Goal: Task Accomplishment & Management: Use online tool/utility

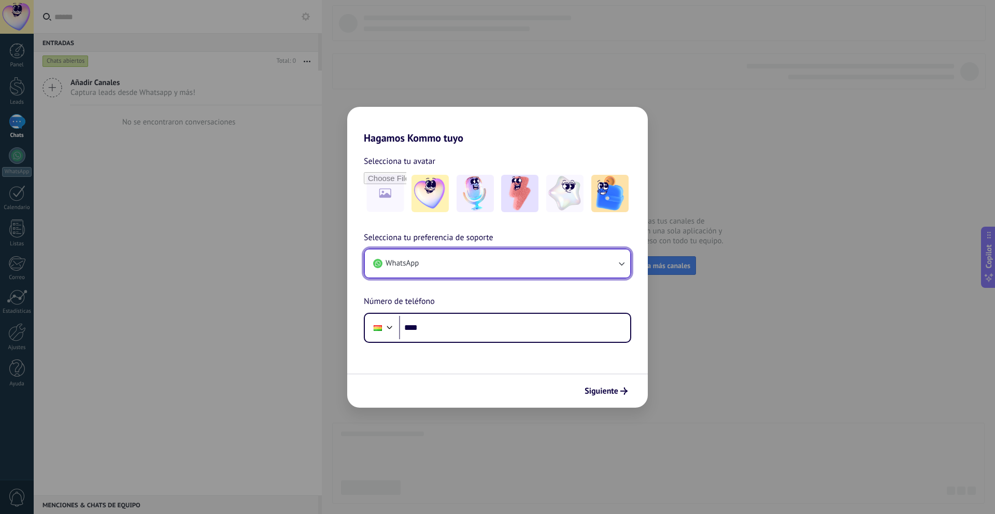
click at [462, 263] on button "WhatsApp" at bounding box center [497, 263] width 265 height 28
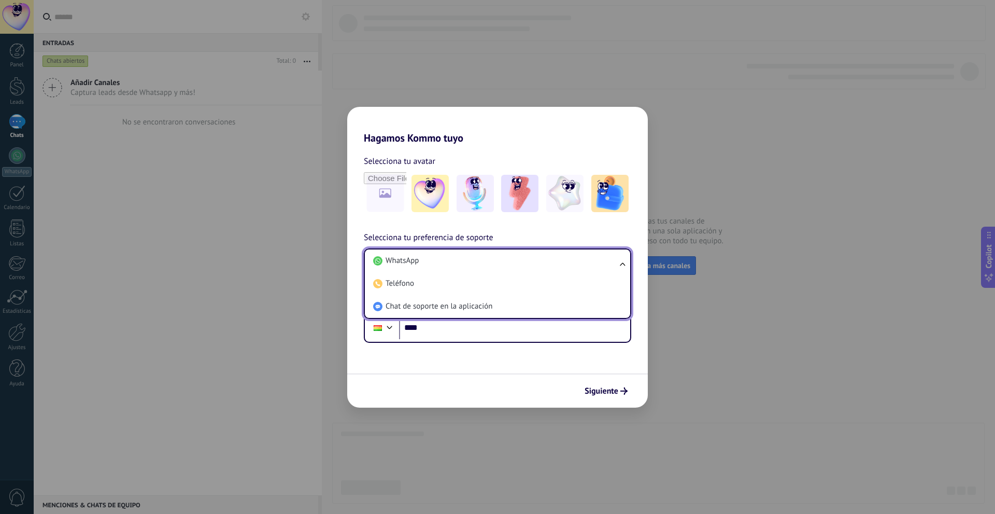
click at [462, 263] on li "WhatsApp" at bounding box center [495, 260] width 253 height 23
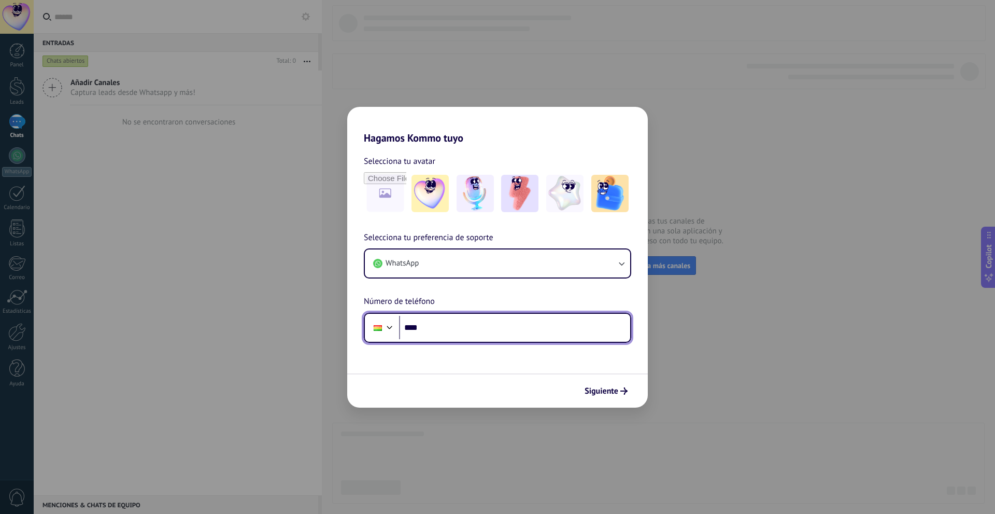
click at [460, 325] on input "****" at bounding box center [514, 328] width 231 height 24
type input "**********"
drag, startPoint x: 604, startPoint y: 392, endPoint x: 575, endPoint y: 379, distance: 32.3
click at [605, 392] on span "Siguiente" at bounding box center [602, 390] width 34 height 7
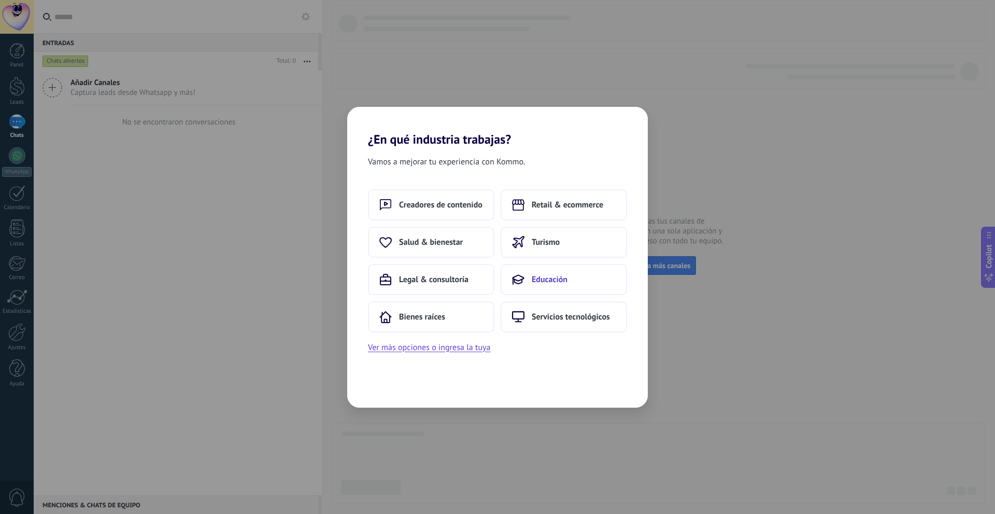
click at [556, 284] on span "Educación" at bounding box center [550, 279] width 36 height 10
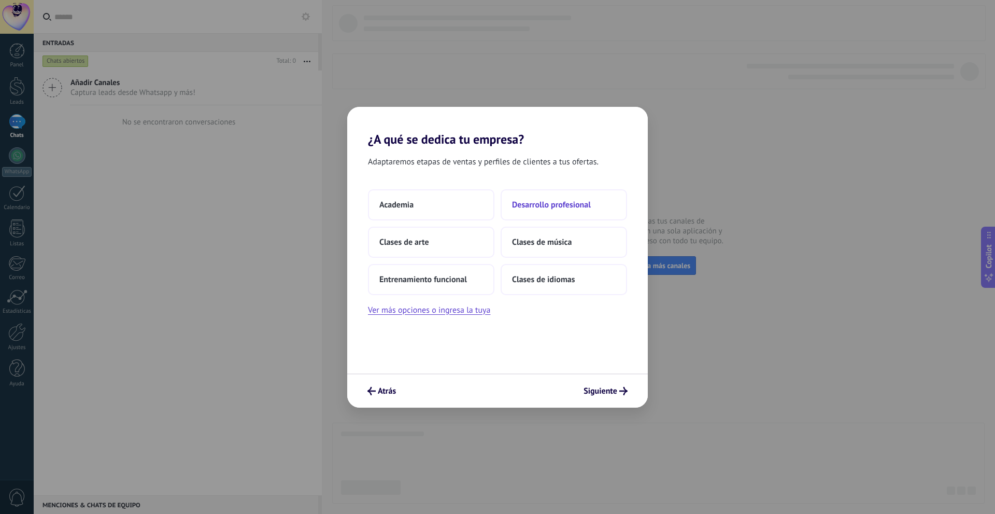
click at [528, 204] on span "Desarrollo profesional" at bounding box center [551, 205] width 79 height 10
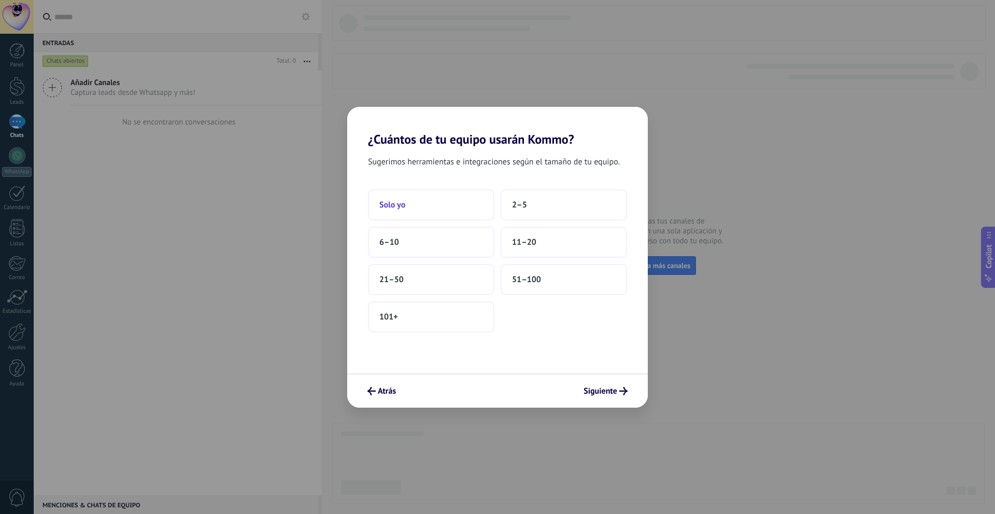
click at [394, 210] on button "Solo yo" at bounding box center [431, 204] width 126 height 31
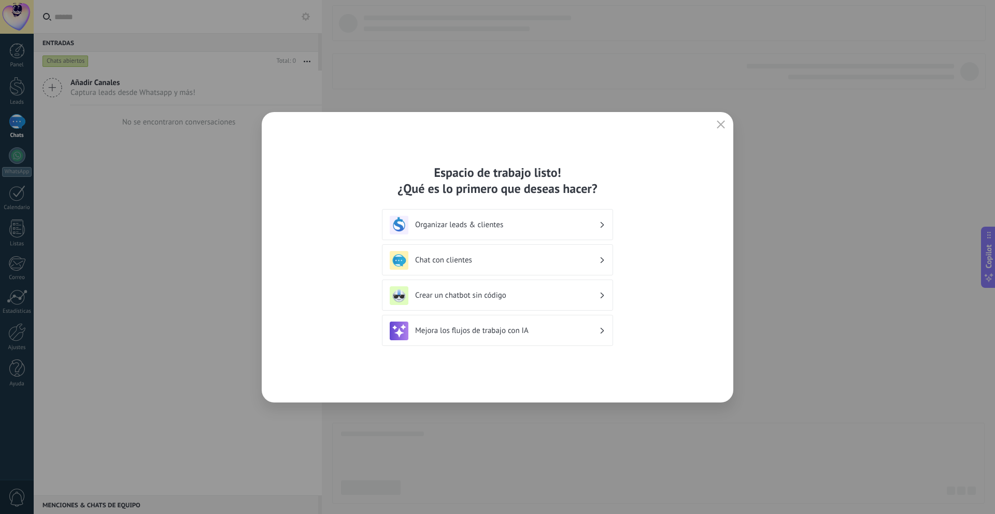
click at [464, 260] on h3 "Chat con clientes" at bounding box center [507, 260] width 184 height 10
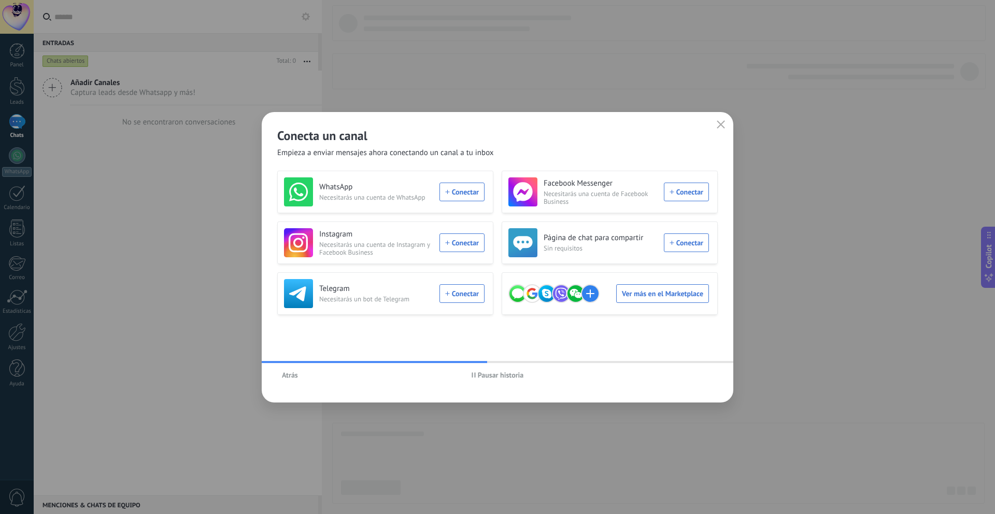
click at [495, 373] on span "Pausar historia" at bounding box center [501, 374] width 46 height 7
click at [287, 376] on span "Atrás" at bounding box center [290, 374] width 16 height 7
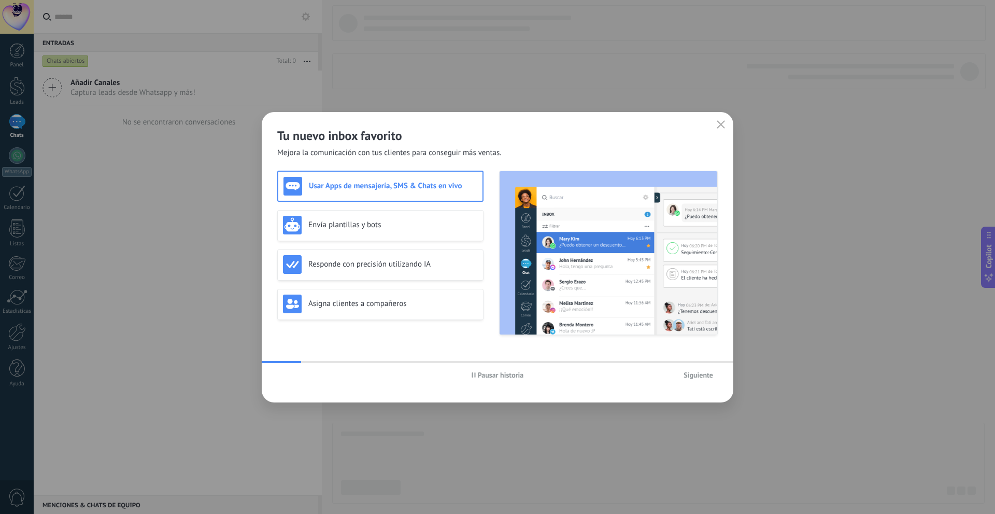
click at [486, 377] on span "Pausar historia" at bounding box center [501, 374] width 46 height 7
click at [342, 225] on h3 "Envía plantillas y bots" at bounding box center [392, 225] width 169 height 10
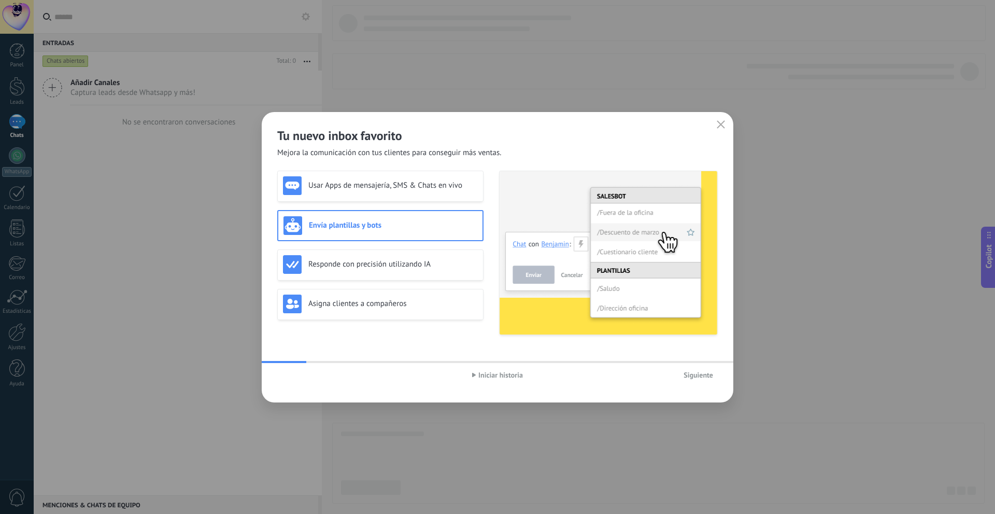
click at [445, 323] on div "Usar Apps de mensajería, SMS & Chats en vivo Envía plantillas y bots Responde c…" at bounding box center [380, 253] width 206 height 164
click at [423, 270] on div "Responde con precisión utilizando IA" at bounding box center [380, 264] width 195 height 19
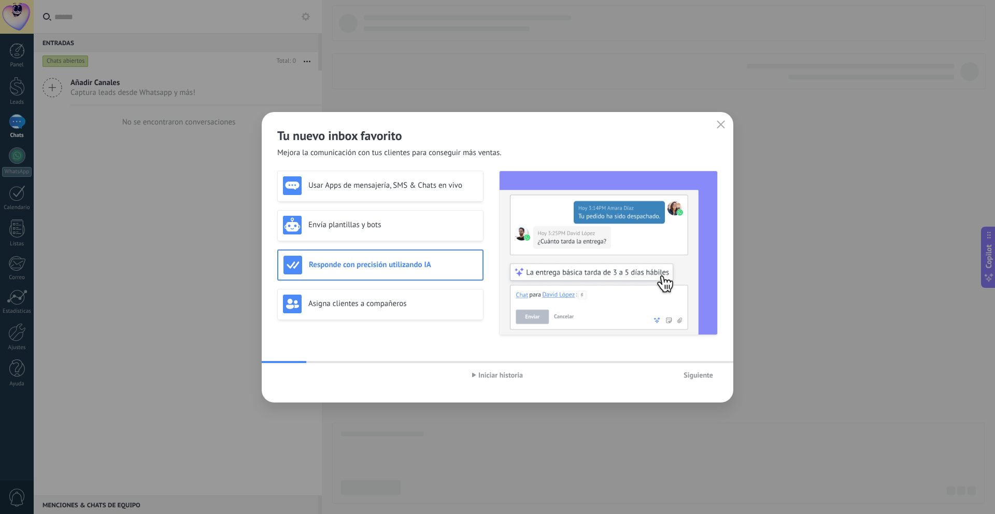
click at [702, 377] on span "Siguiente" at bounding box center [699, 374] width 30 height 7
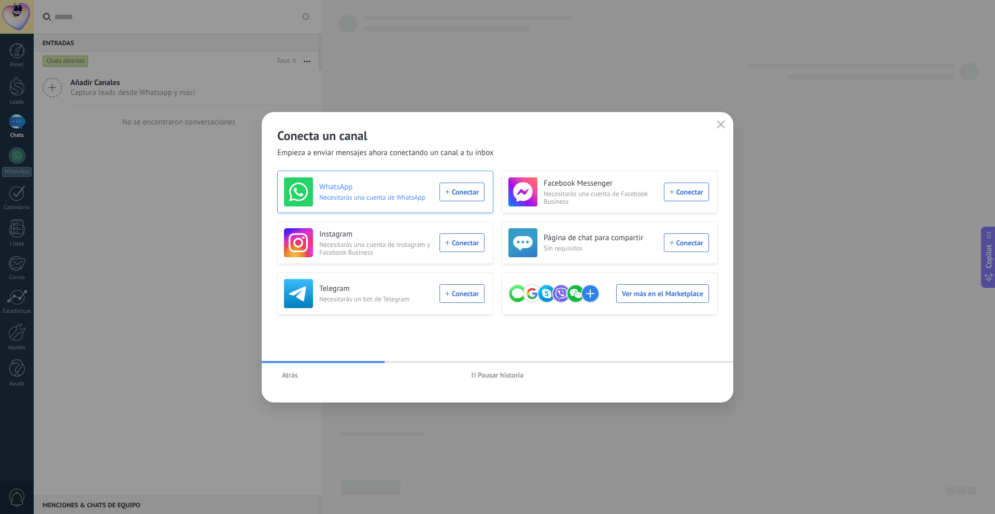
click at [337, 197] on span "Necesitarás una cuenta de WhatsApp" at bounding box center [376, 197] width 114 height 8
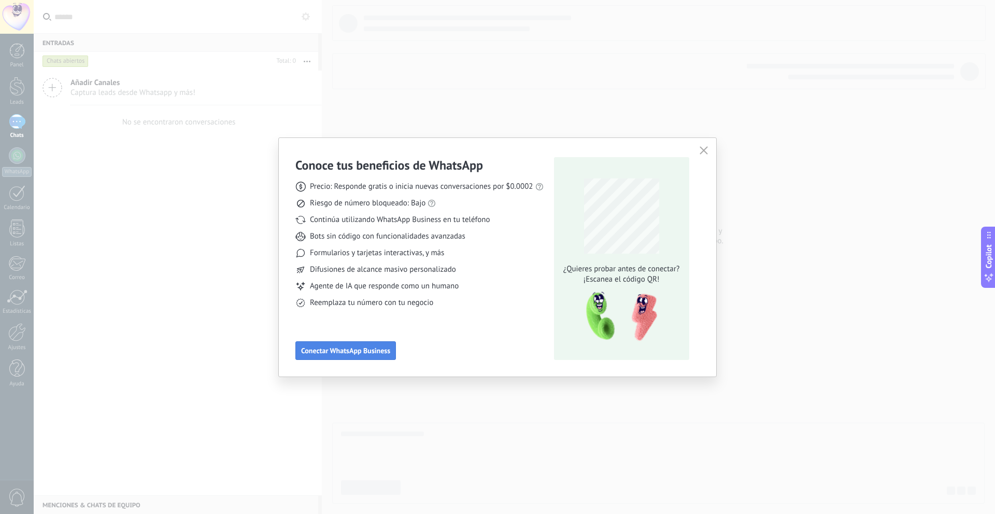
click at [324, 348] on span "Conectar WhatsApp Business" at bounding box center [345, 350] width 89 height 7
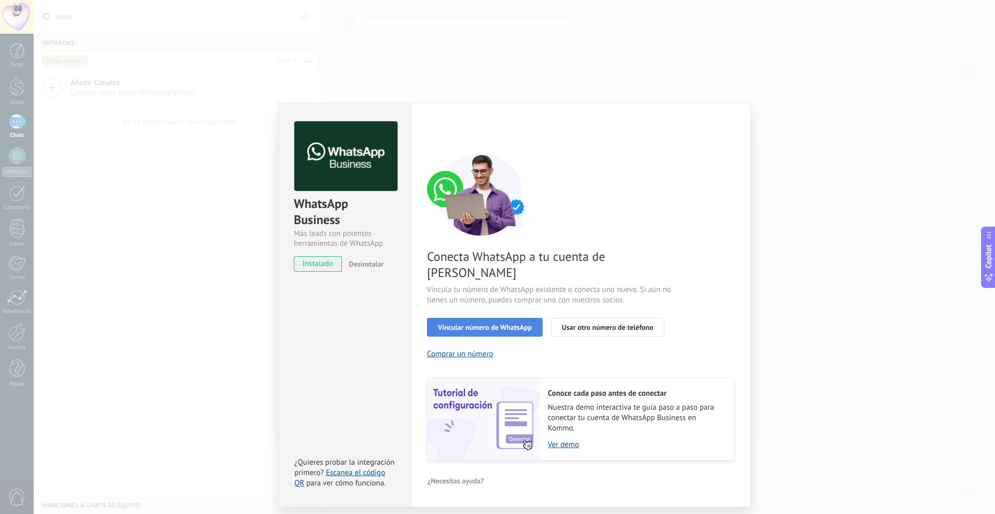
click at [483, 323] on span "Vincular número de WhatsApp" at bounding box center [485, 326] width 94 height 7
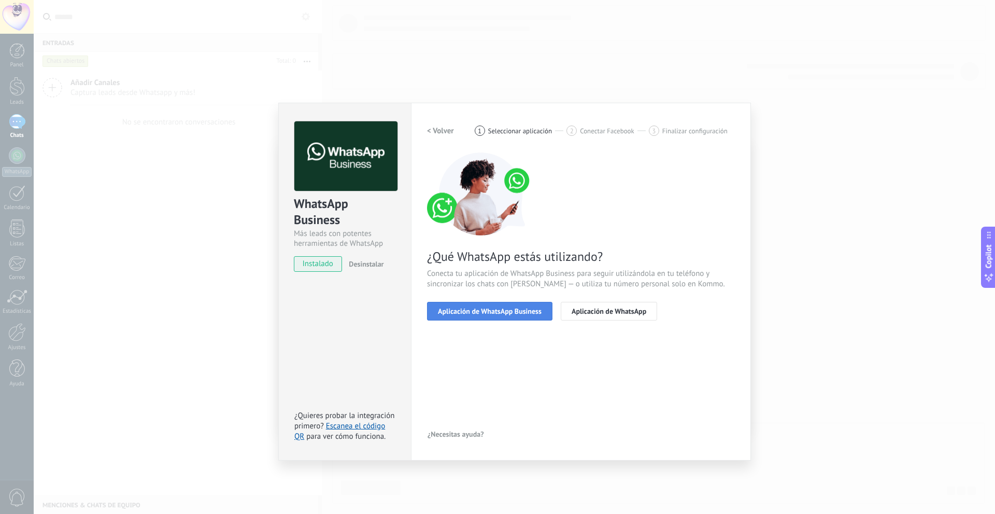
click at [491, 313] on span "Aplicación de WhatsApp Business" at bounding box center [490, 310] width 104 height 7
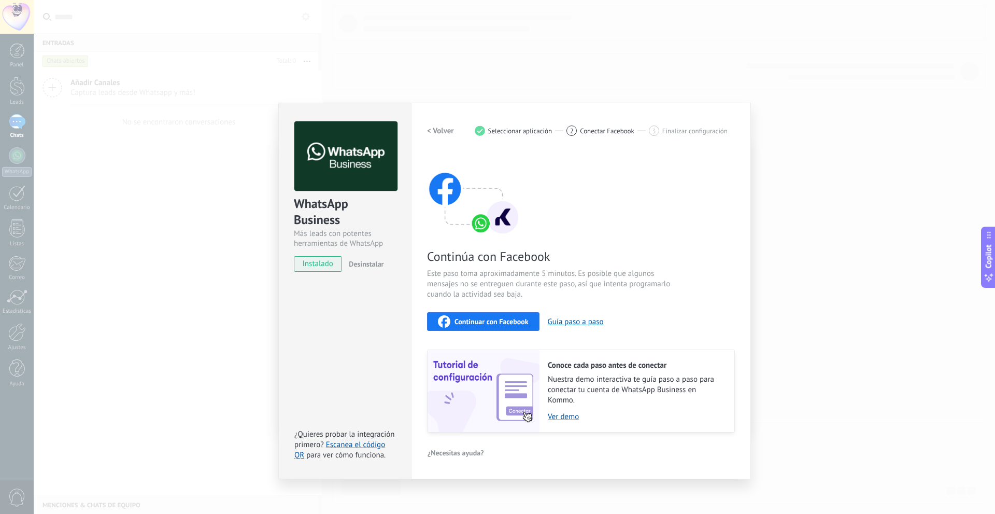
click at [499, 316] on div "Continuar con Facebook" at bounding box center [483, 321] width 91 height 12
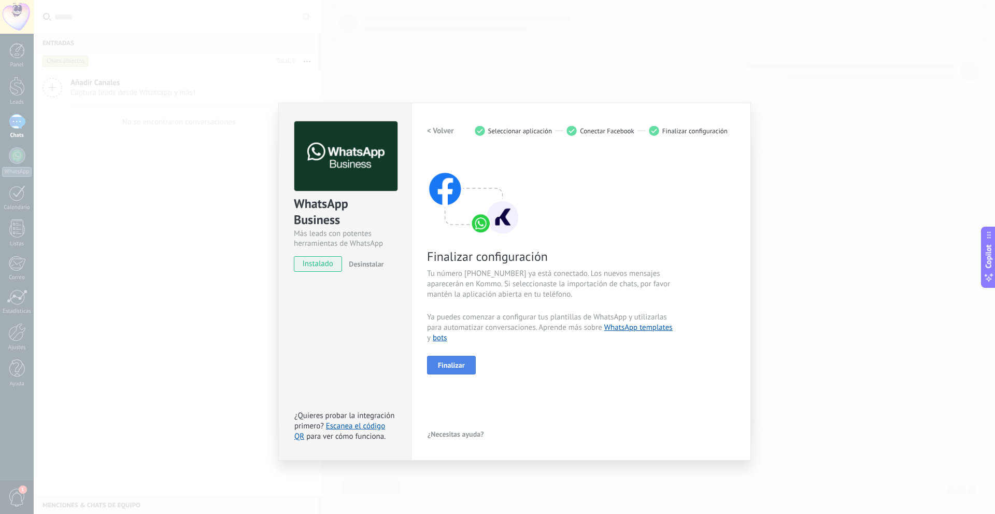
click at [455, 370] on button "Finalizar" at bounding box center [451, 365] width 49 height 19
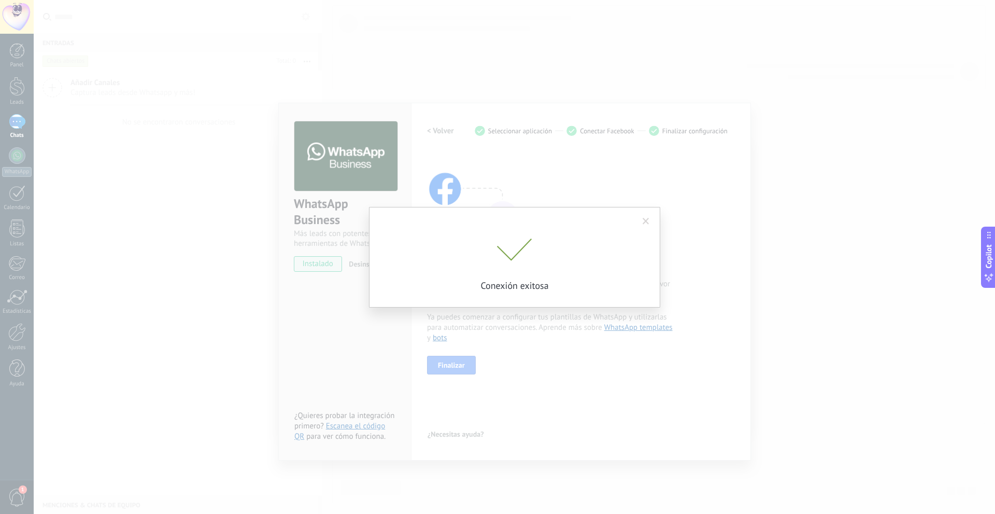
click at [785, 282] on div "Conexión exitosa" at bounding box center [514, 257] width 961 height 514
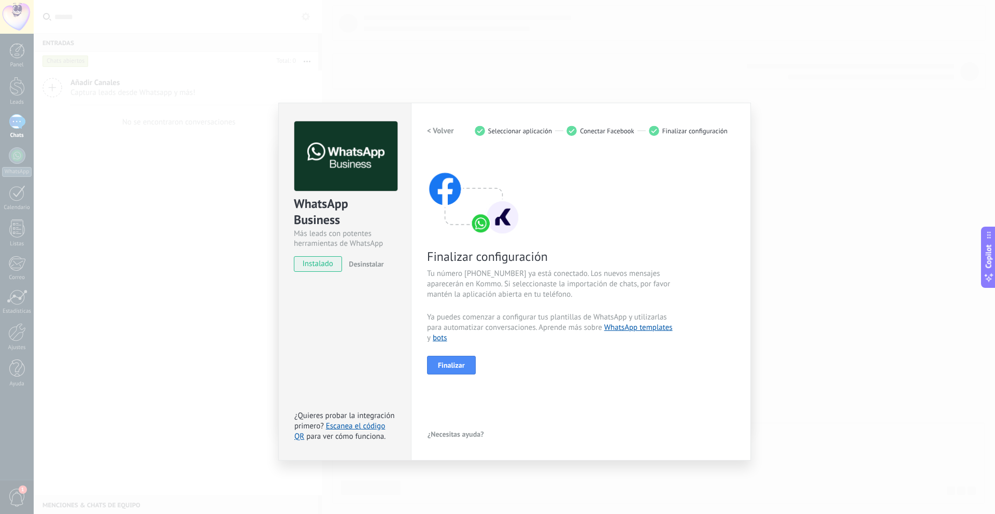
click at [202, 228] on div "WhatsApp Business Más leads con potentes herramientas de WhatsApp instalado Des…" at bounding box center [514, 257] width 961 height 514
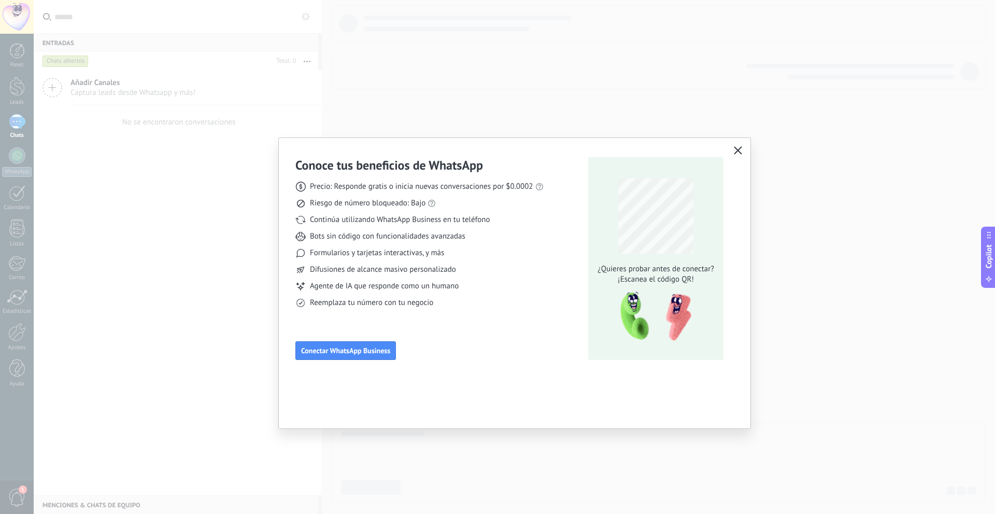
click at [733, 151] on button "button" at bounding box center [737, 151] width 13 height 15
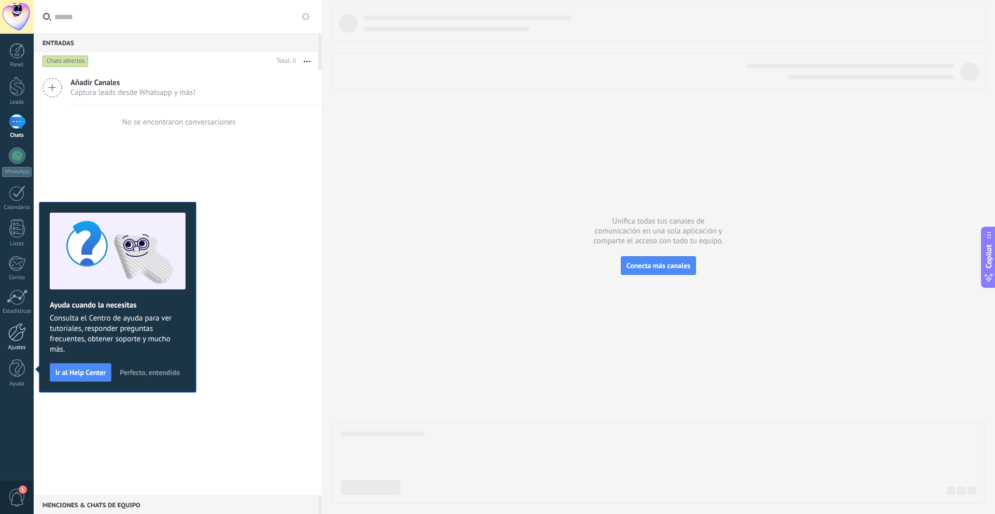
click at [15, 338] on div at bounding box center [17, 332] width 18 height 18
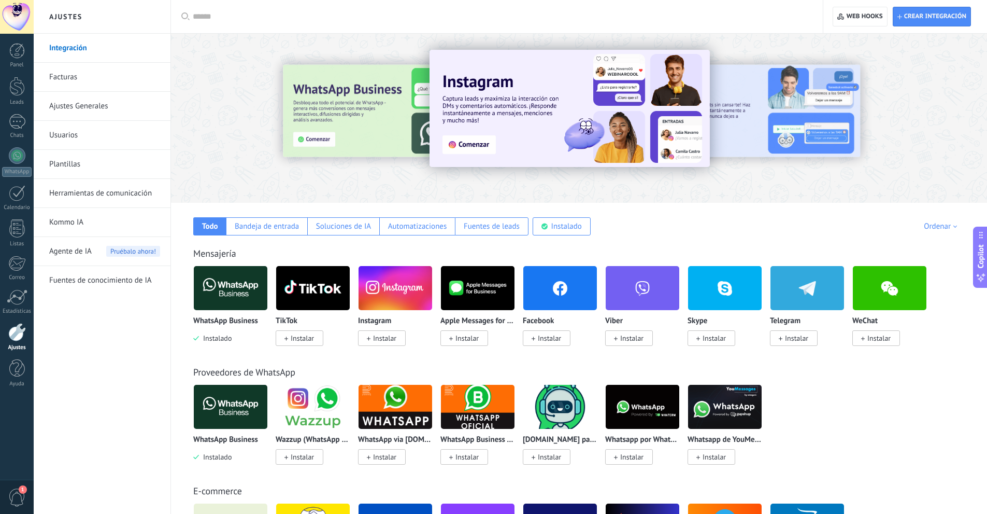
click at [233, 289] on img at bounding box center [231, 288] width 74 height 50
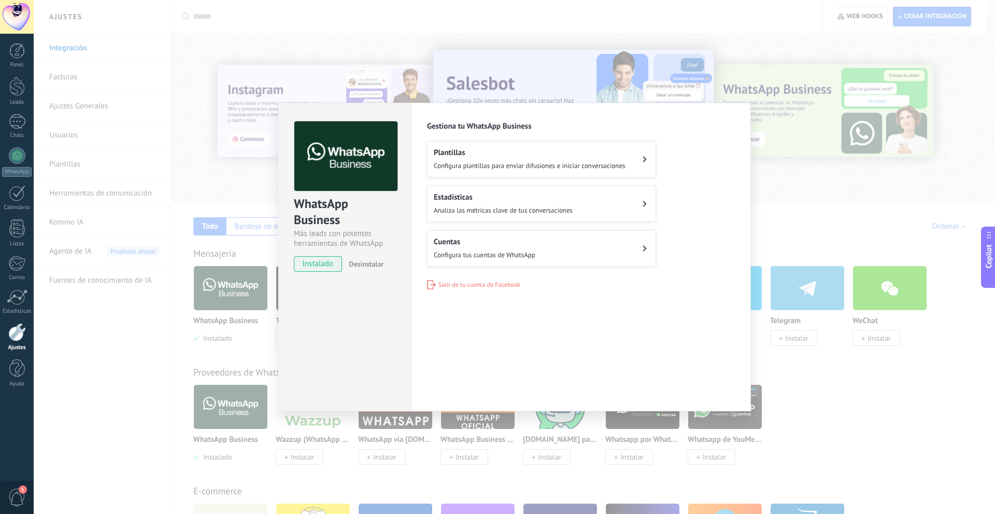
click at [466, 283] on span "Salir de tu cuenta de Facebook" at bounding box center [479, 285] width 82 height 8
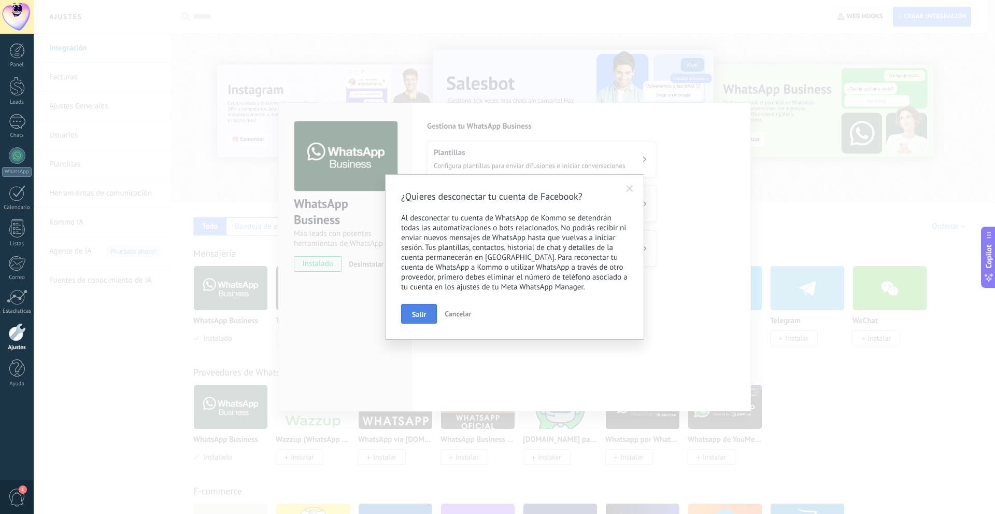
click at [434, 311] on button "Salir" at bounding box center [419, 314] width 36 height 20
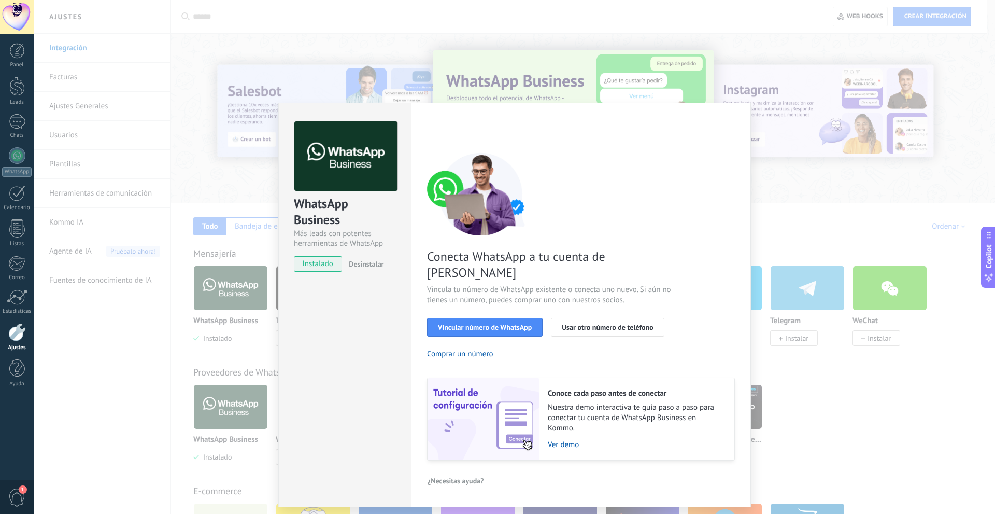
click at [214, 150] on div "WhatsApp Business Más leads con potentes herramientas de WhatsApp instalado Des…" at bounding box center [514, 257] width 961 height 514
